Goal: Check status: Check status

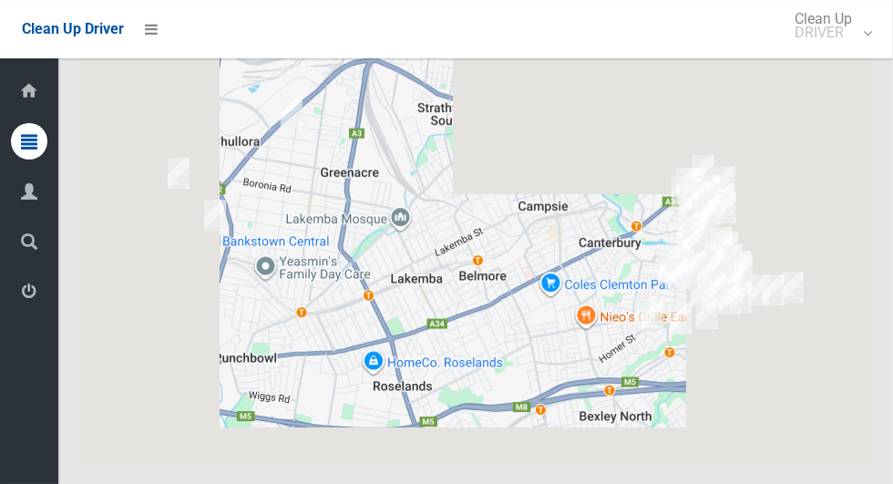
scroll to position [9909, 0]
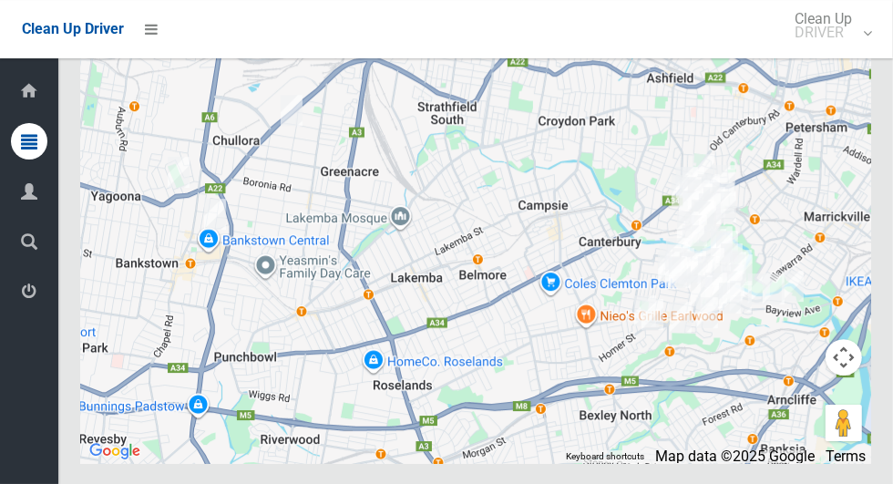
click at [860, 53] on button "Toggle fullscreen view" at bounding box center [844, 34] width 36 height 36
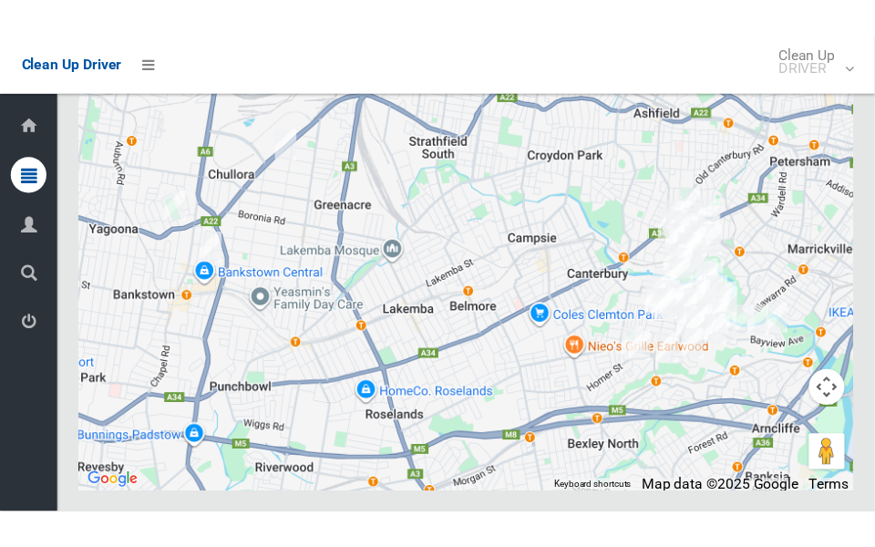
scroll to position [9952, 0]
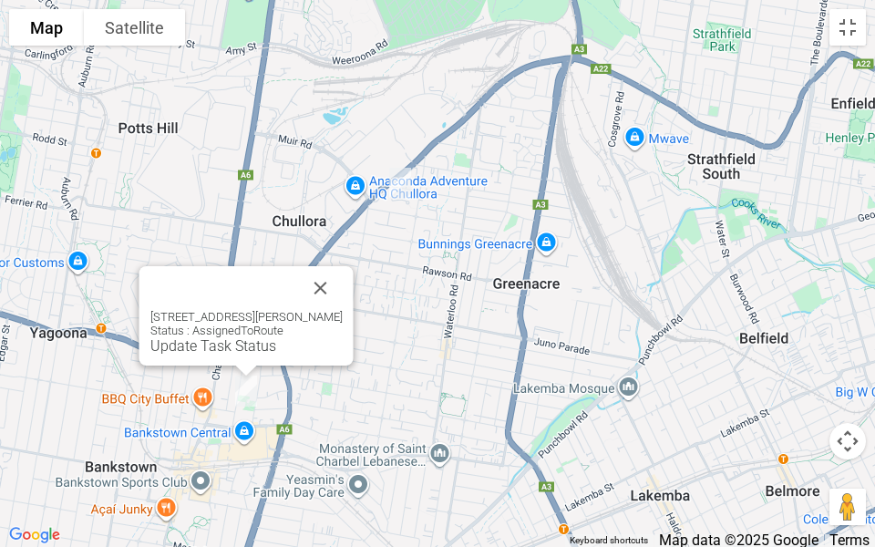
click at [333, 280] on button "Close" at bounding box center [321, 288] width 44 height 44
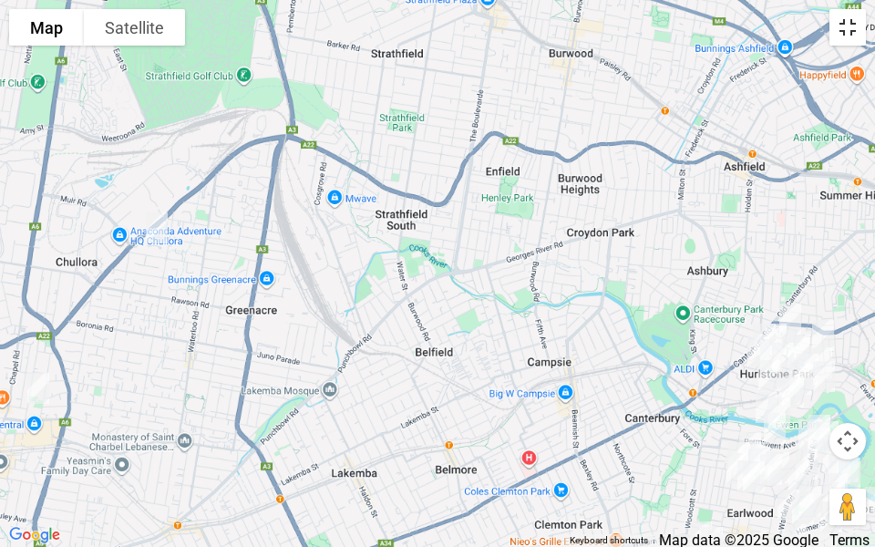
click at [862, 23] on button "Toggle fullscreen view" at bounding box center [847, 27] width 36 height 36
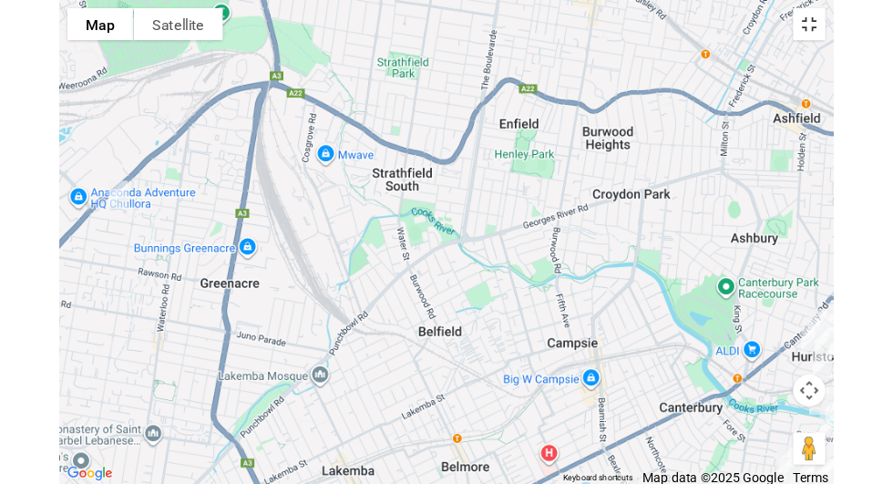
scroll to position [9909, 0]
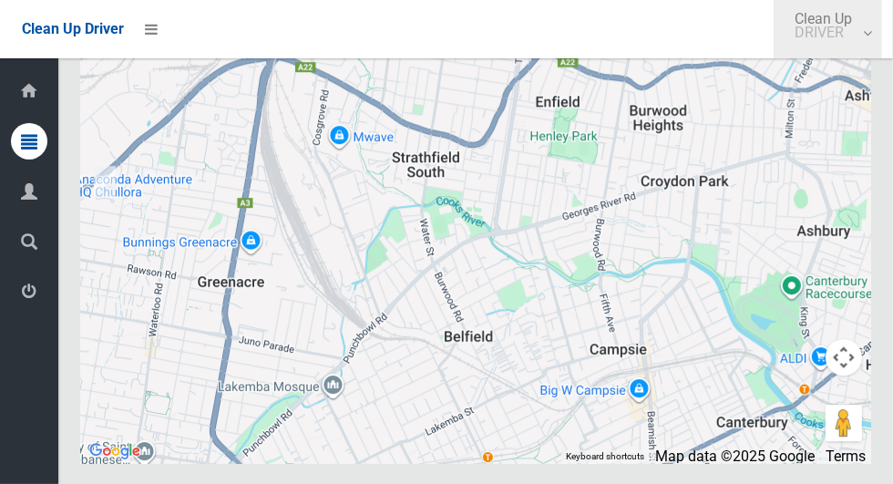
click at [882, 36] on link "Clean Up DRIVER" at bounding box center [828, 29] width 108 height 58
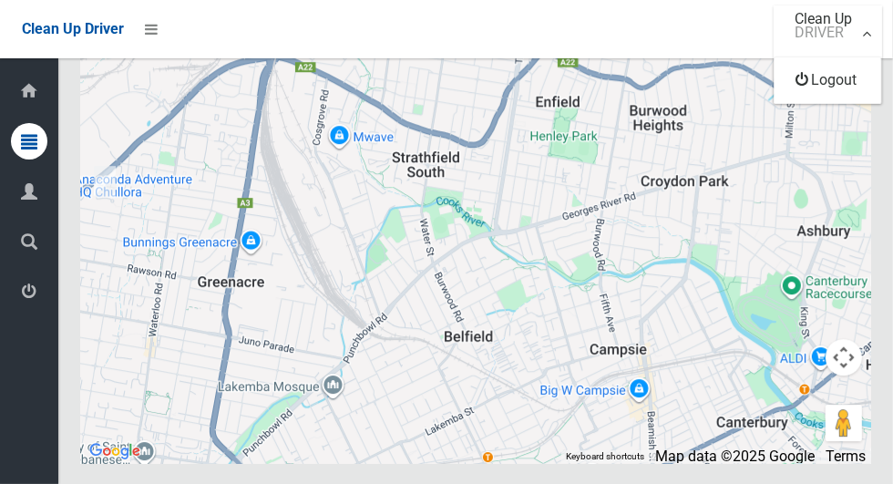
click at [696, 142] on div at bounding box center [446, 242] width 893 height 484
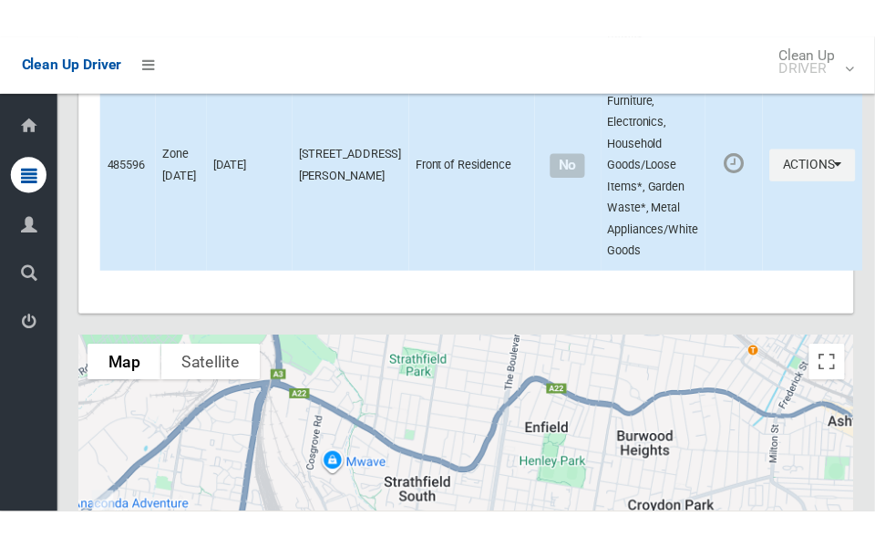
scroll to position [10055, 0]
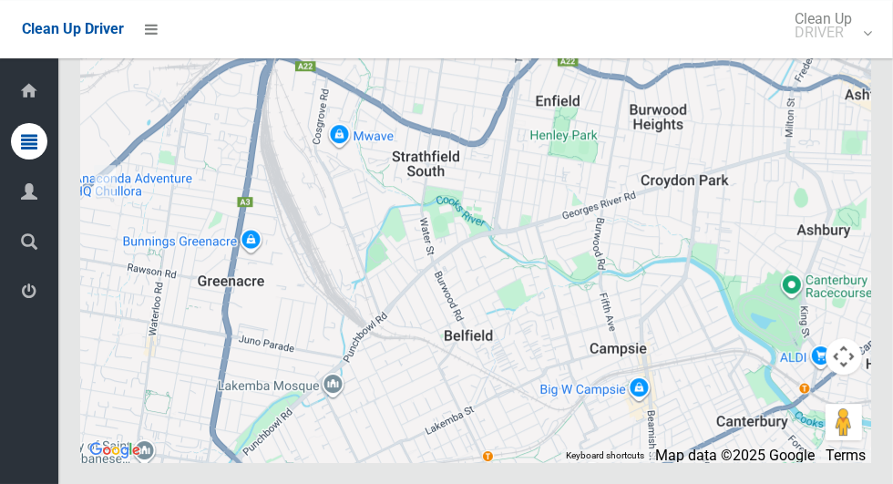
click at [850, 52] on button "Toggle fullscreen view" at bounding box center [844, 33] width 36 height 36
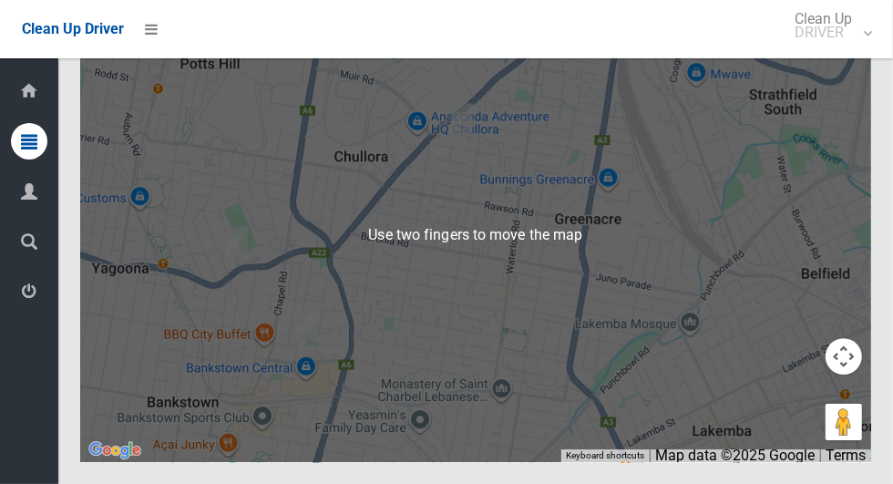
scroll to position [9994, 0]
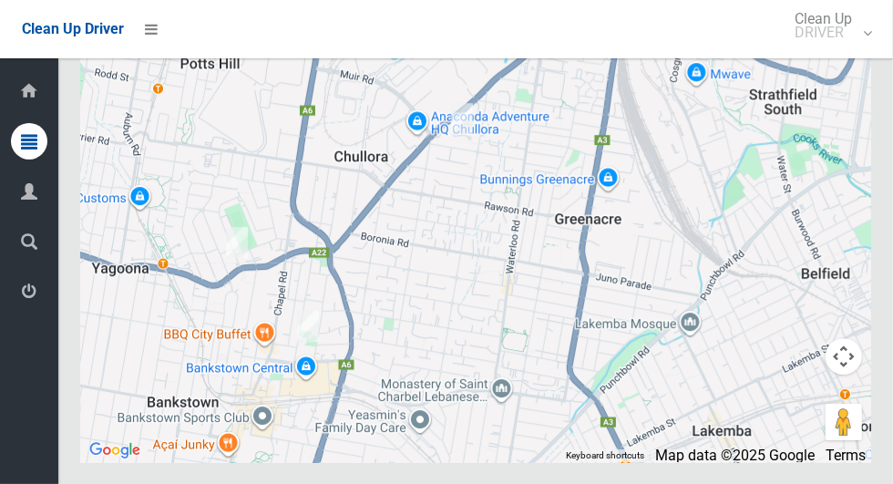
click at [844, 52] on button "Toggle fullscreen view" at bounding box center [844, 33] width 36 height 36
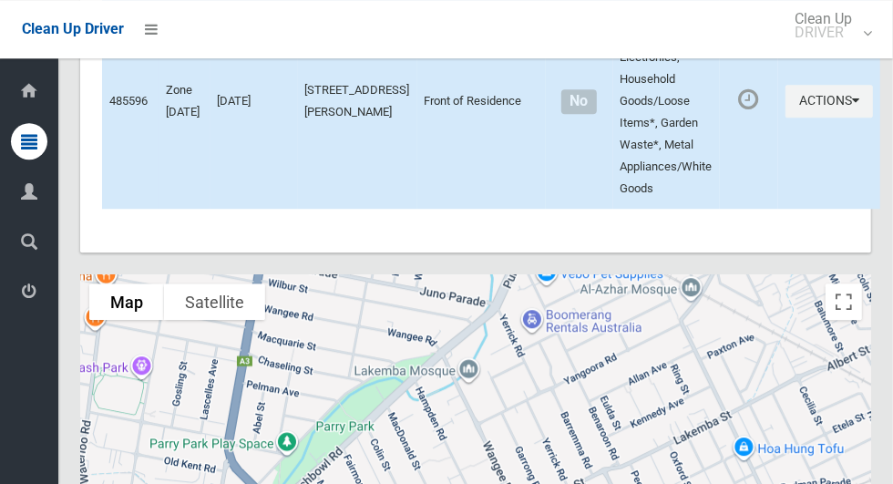
scroll to position [10055, 0]
